Goal: Information Seeking & Learning: Check status

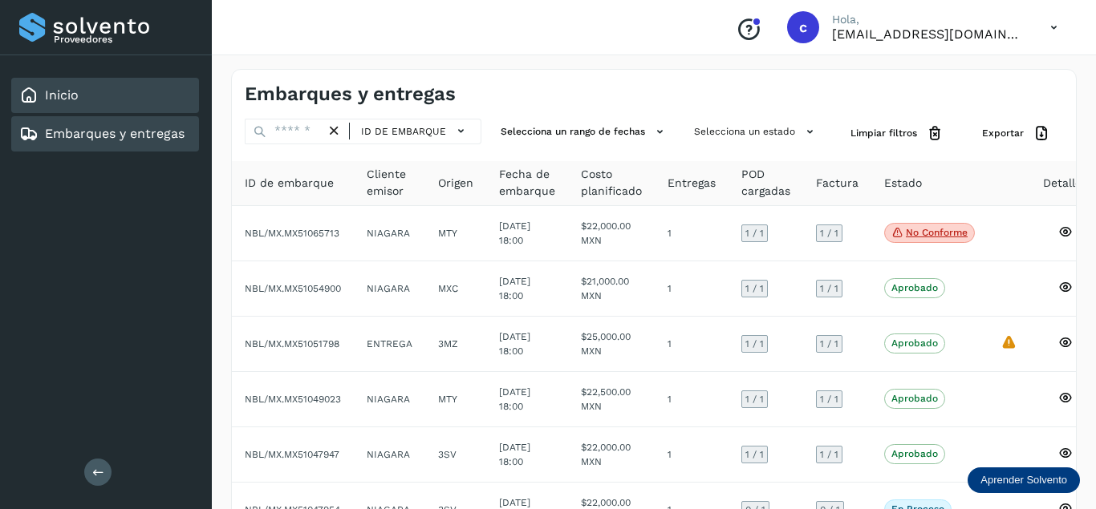
click at [77, 86] on div "Inicio" at bounding box center [48, 95] width 59 height 19
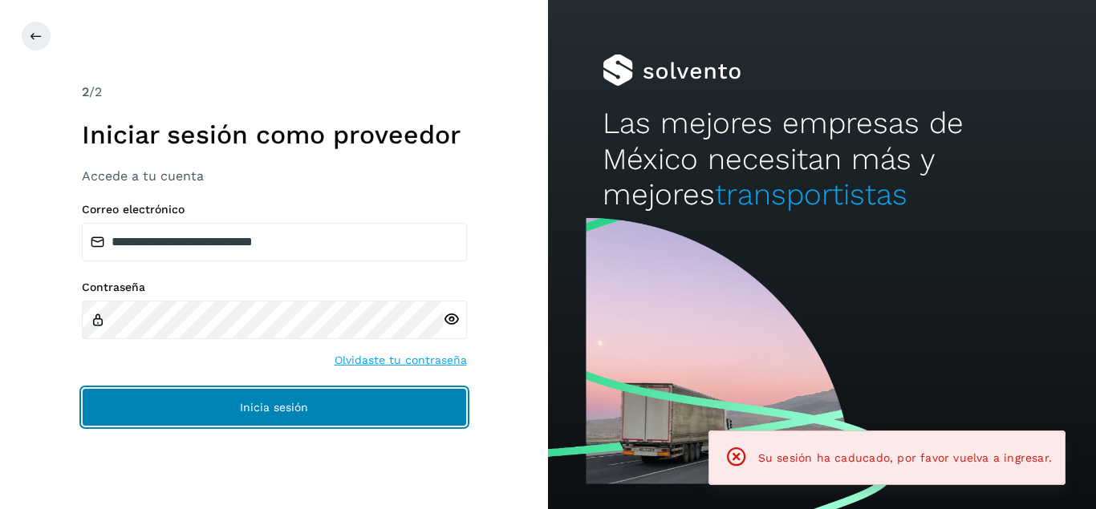
click at [198, 395] on button "Inicia sesión" at bounding box center [274, 407] width 385 height 38
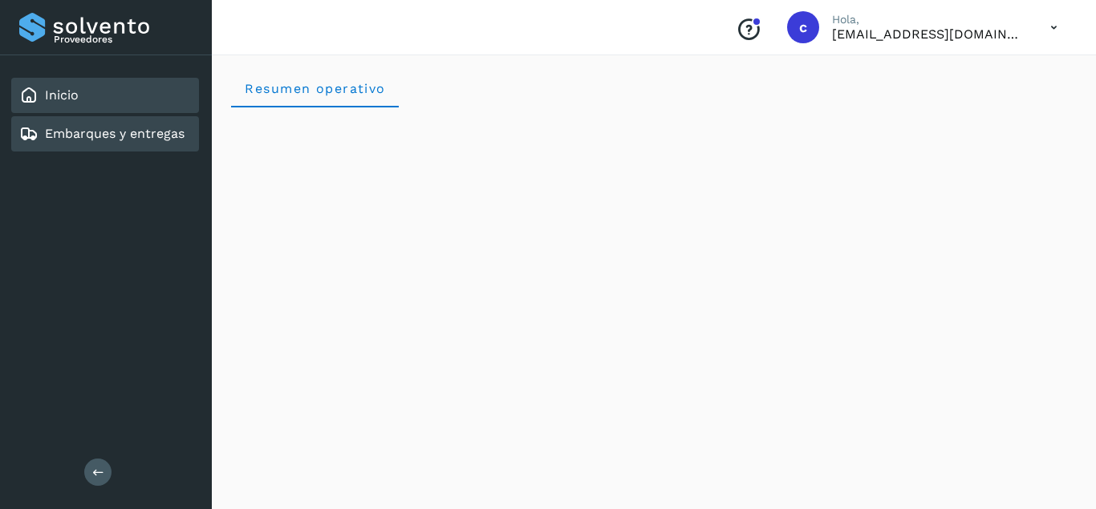
click at [124, 137] on link "Embarques y entregas" at bounding box center [115, 133] width 140 height 15
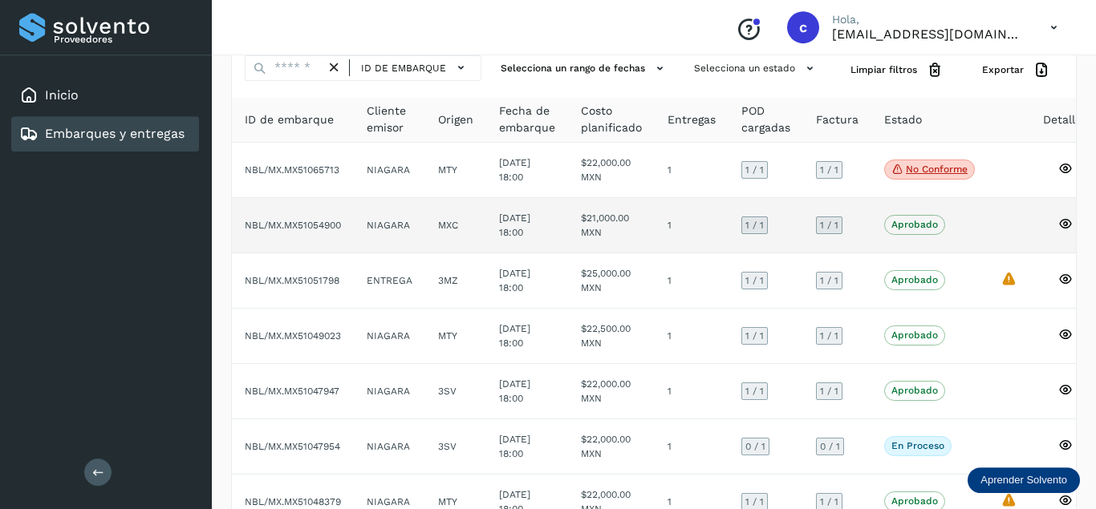
scroll to position [164, 0]
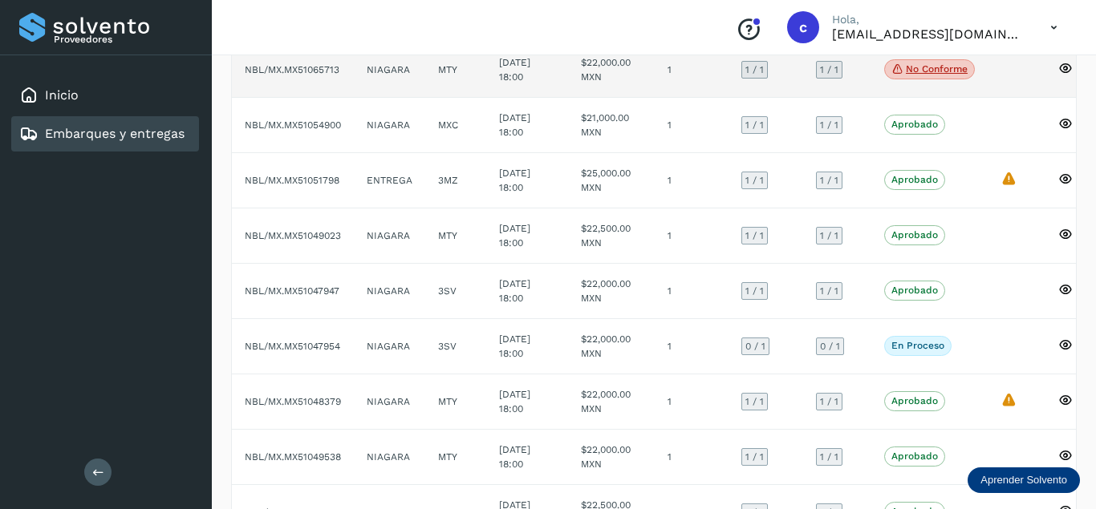
click at [885, 63] on span "No conforme" at bounding box center [929, 69] width 91 height 21
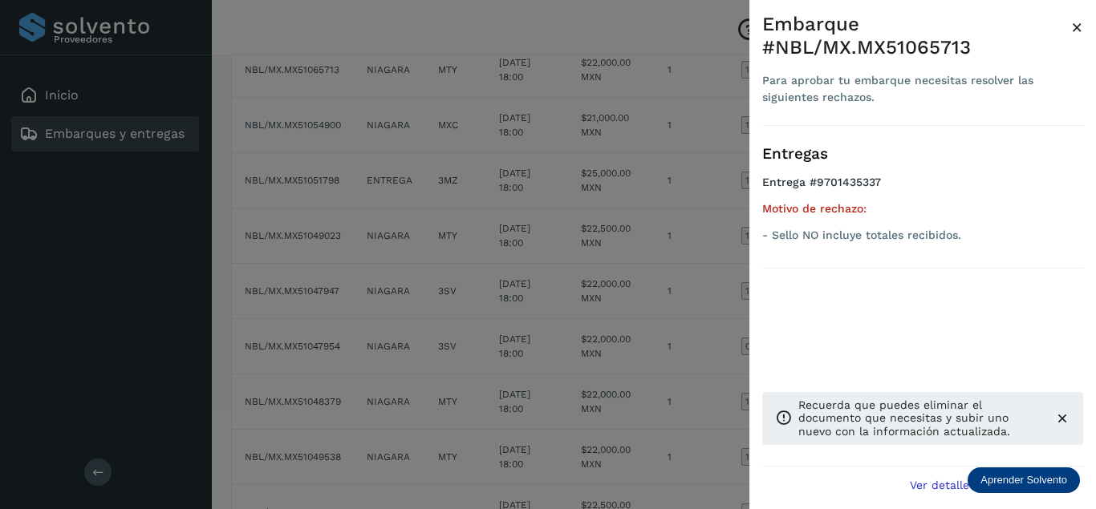
click at [1073, 26] on span "×" at bounding box center [1077, 27] width 12 height 22
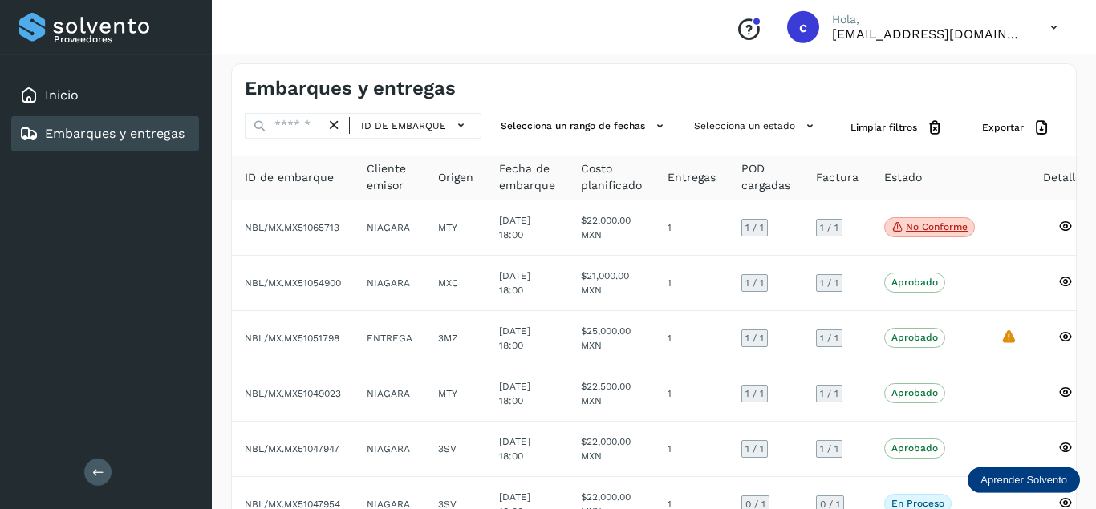
scroll to position [0, 0]
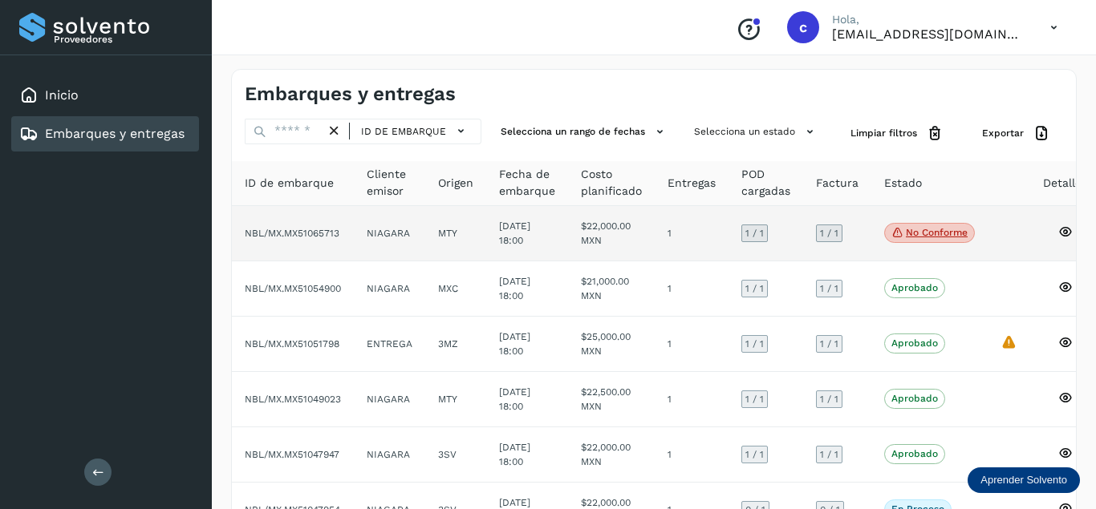
click at [296, 237] on span "NBL/MX.MX51065713" at bounding box center [292, 233] width 95 height 11
click at [302, 238] on span "NBL/MX.MX51065713" at bounding box center [292, 233] width 95 height 11
click at [891, 232] on icon at bounding box center [897, 232] width 13 height 14
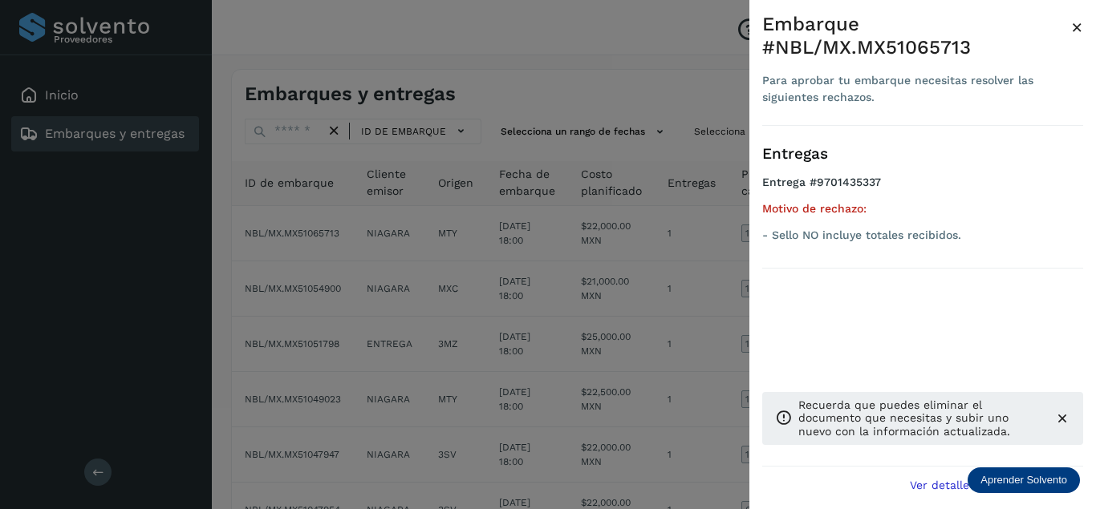
click at [1059, 419] on icon at bounding box center [1062, 419] width 16 height 16
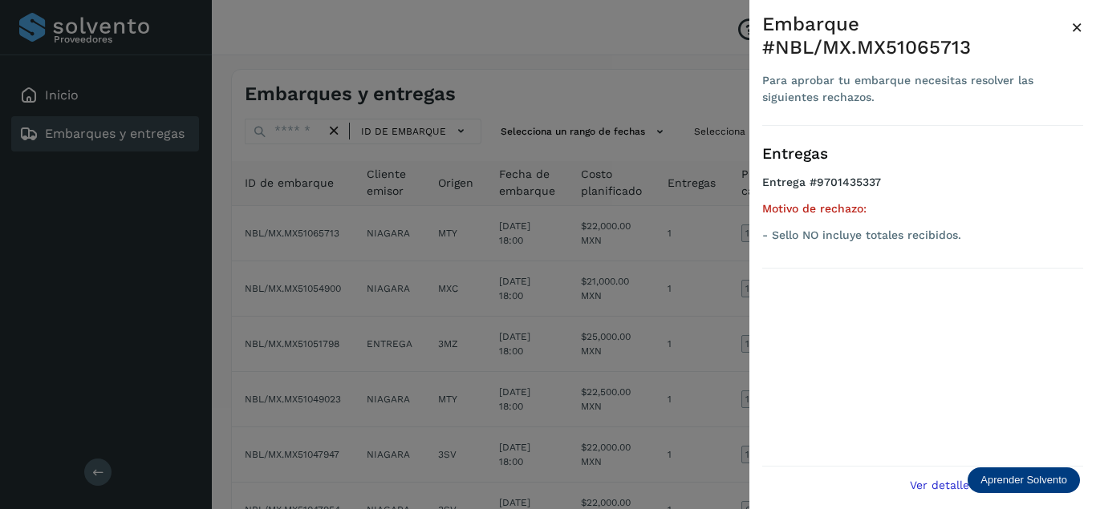
click at [658, 92] on div at bounding box center [548, 254] width 1096 height 509
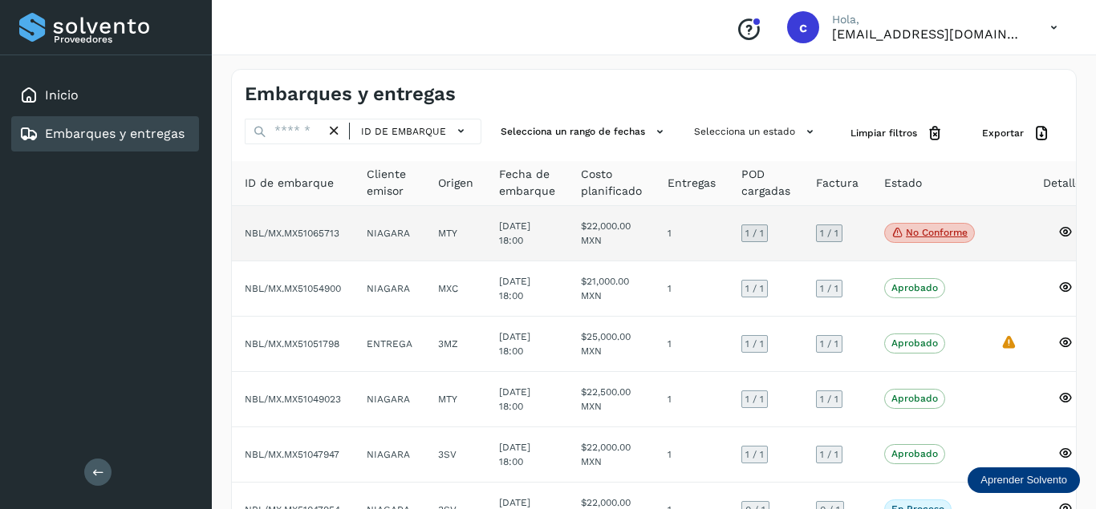
click at [257, 229] on span "NBL/MX.MX51065713" at bounding box center [292, 233] width 95 height 11
click at [278, 239] on span "NBL/MX.MX51065713" at bounding box center [292, 233] width 95 height 11
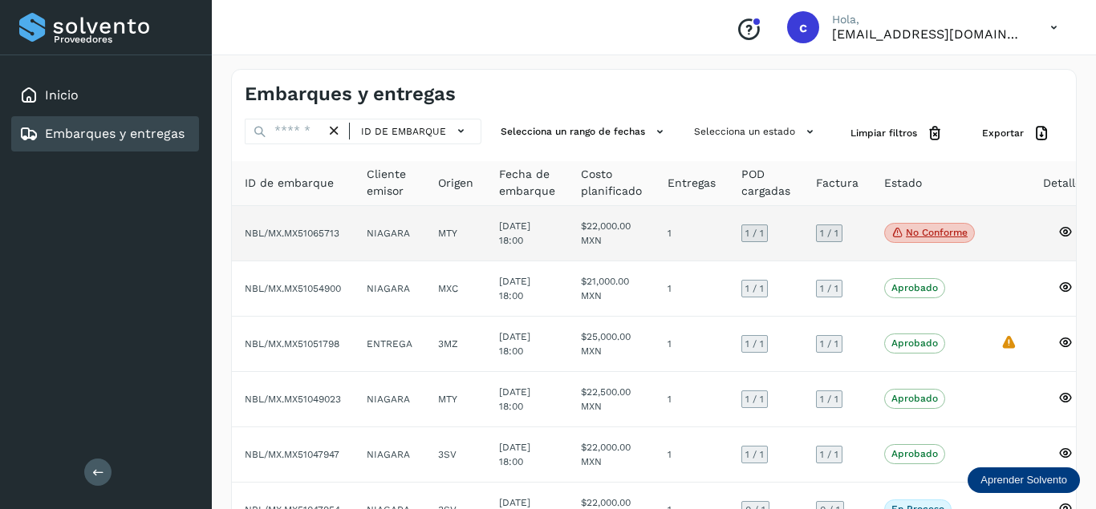
click at [1058, 232] on icon at bounding box center [1065, 232] width 14 height 14
click at [1058, 225] on icon at bounding box center [1065, 232] width 14 height 14
click at [1058, 228] on icon at bounding box center [1065, 232] width 14 height 14
click at [265, 228] on span "NBL/MX.MX51065713" at bounding box center [292, 233] width 95 height 11
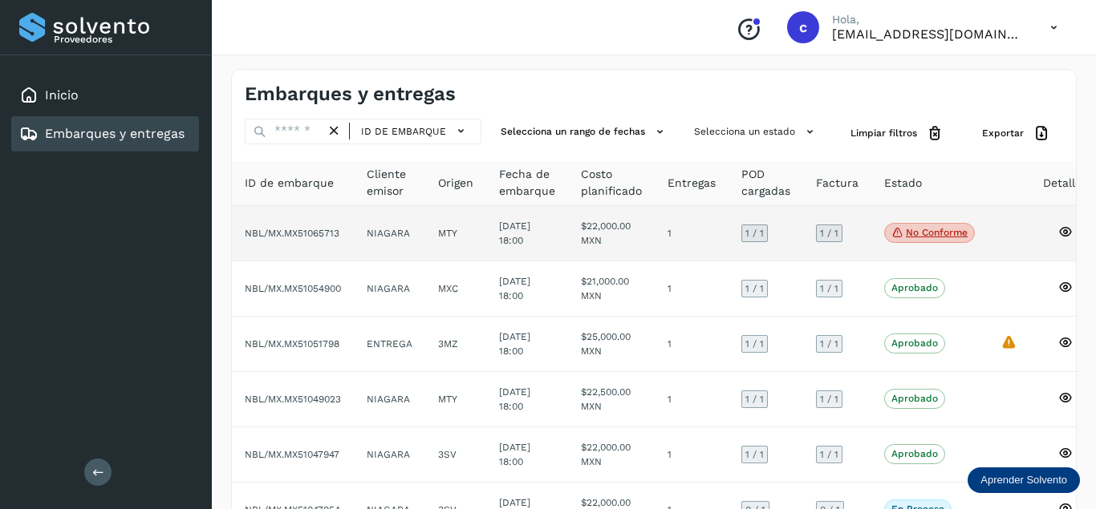
click at [265, 228] on span "NBL/MX.MX51065713" at bounding box center [292, 233] width 95 height 11
click at [568, 233] on td "$22,000.00 MXN" at bounding box center [611, 233] width 87 height 55
click at [741, 233] on div "1 / 1" at bounding box center [754, 234] width 26 height 18
click at [920, 237] on p "No conforme" at bounding box center [936, 232] width 62 height 11
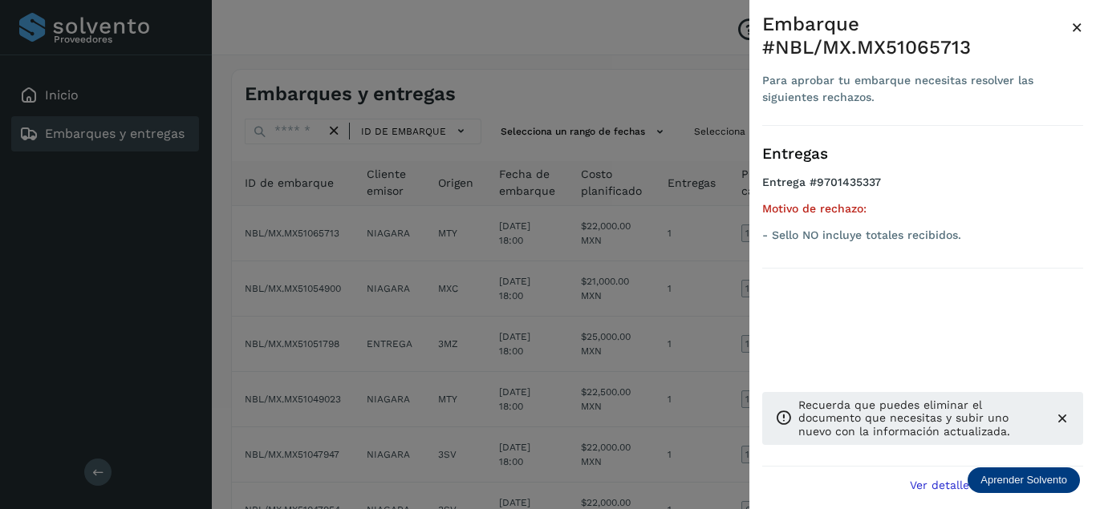
click at [1062, 418] on icon at bounding box center [1062, 419] width 16 height 16
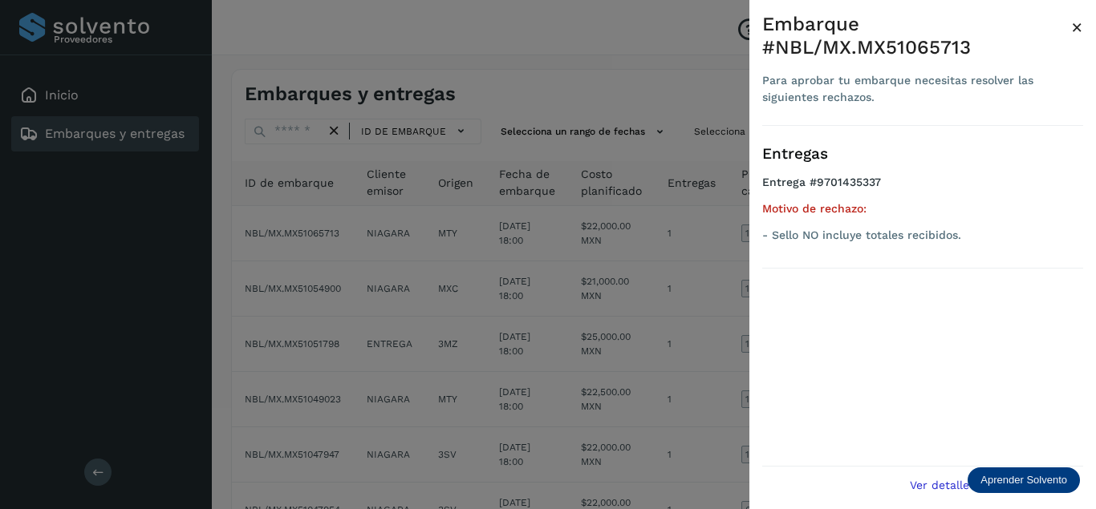
click at [1078, 27] on span "×" at bounding box center [1077, 27] width 12 height 22
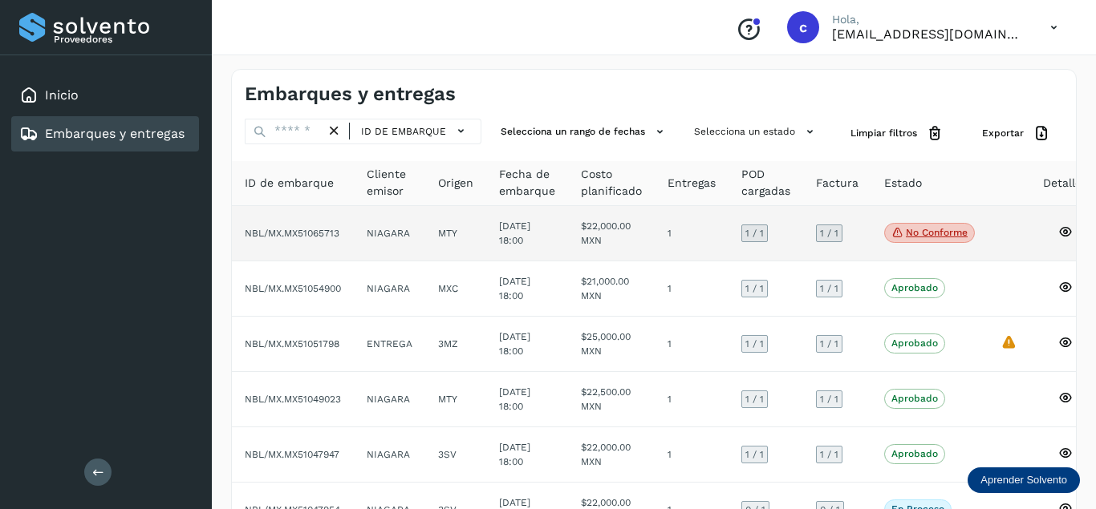
click at [269, 238] on span "NBL/MX.MX51065713" at bounding box center [292, 233] width 95 height 11
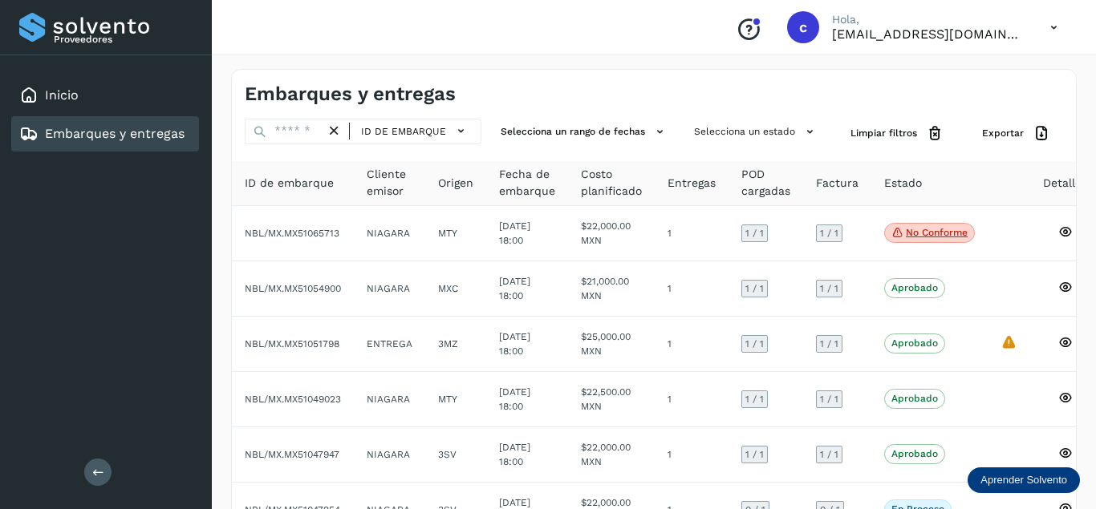
click at [493, 36] on div "Conoce nuestros beneficios [PERSON_NAME], [EMAIL_ADDRESS][DOMAIN_NAME]" at bounding box center [654, 27] width 884 height 55
